Goal: Transaction & Acquisition: Purchase product/service

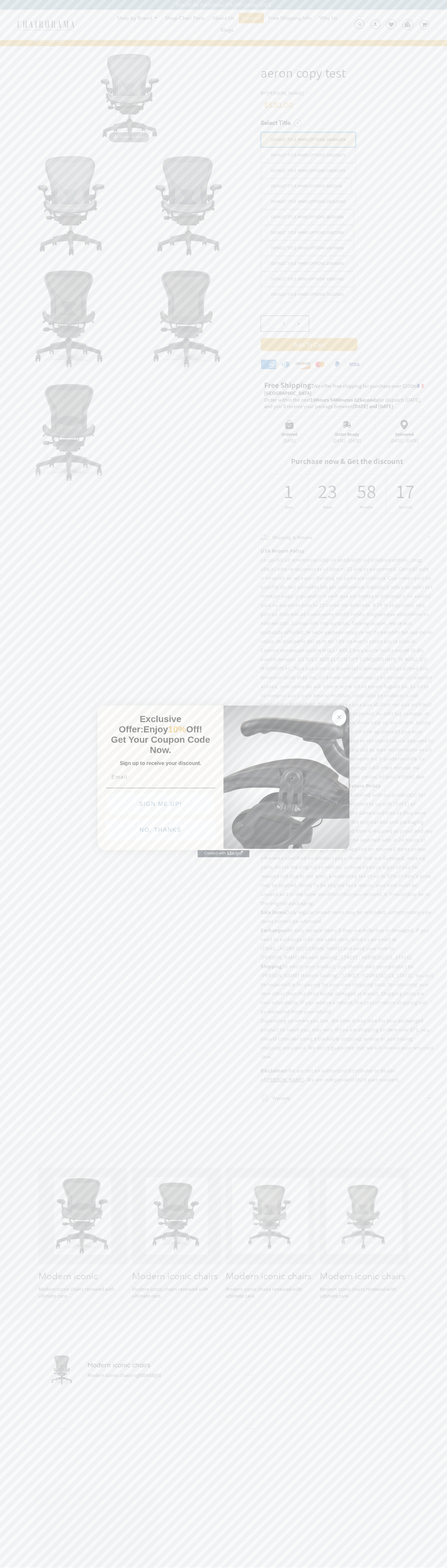
click at [339, 716] on circle "Close dialog" at bounding box center [339, 717] width 7 height 7
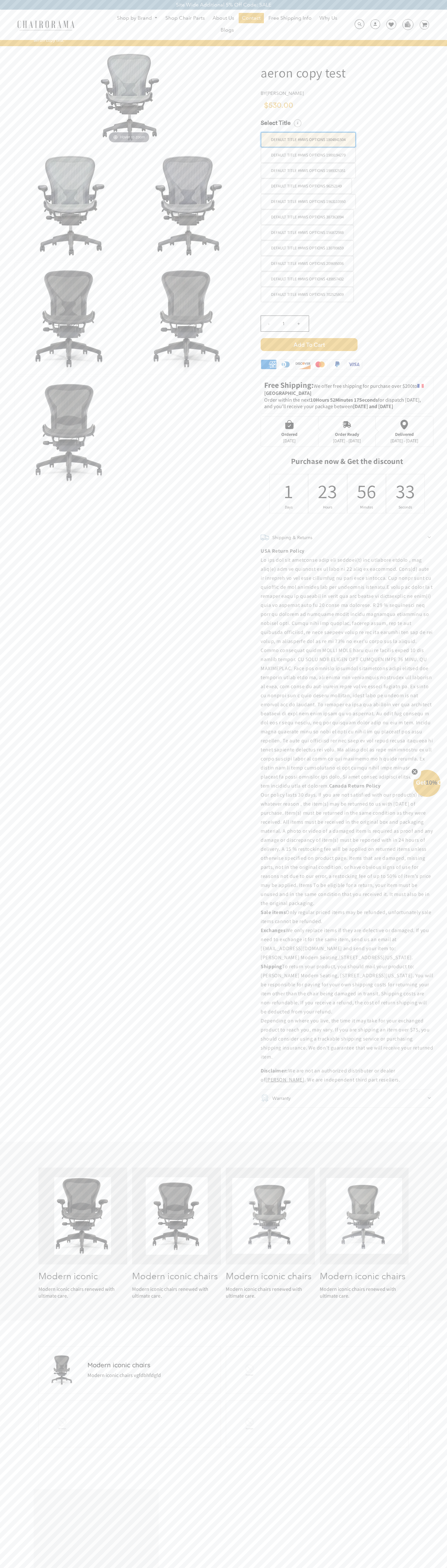
click at [309, 345] on span "Add to Cart" at bounding box center [309, 344] width 97 height 13
click at [424, 25] on icon at bounding box center [424, 24] width 5 height 4
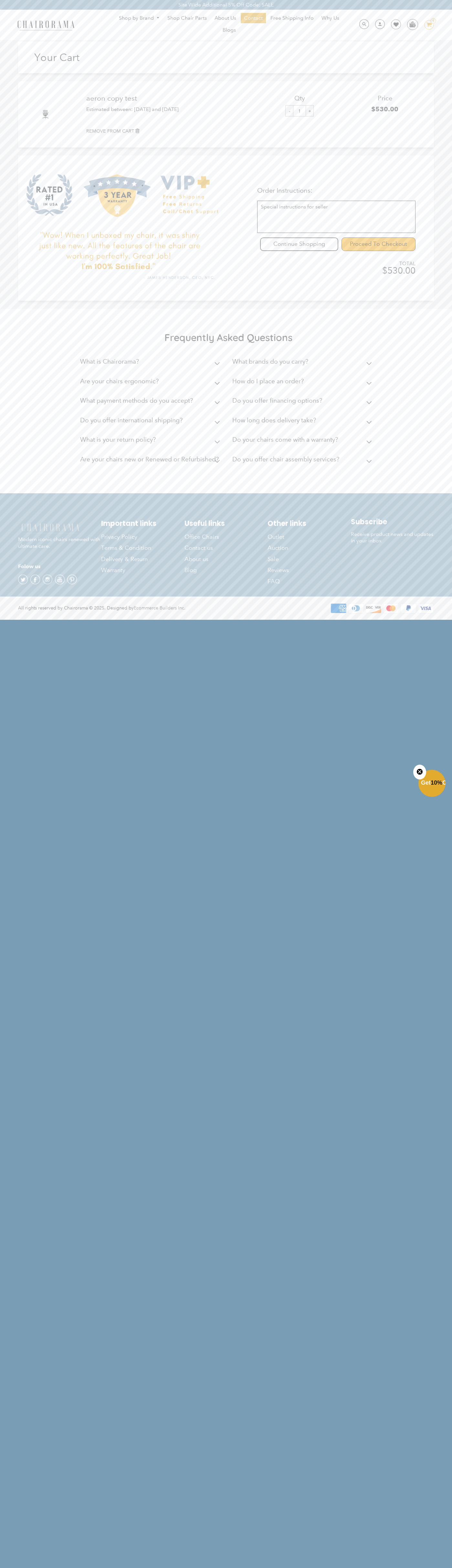
click at [378, 244] on input "Proceed To Checkout" at bounding box center [378, 244] width 74 height 13
